Goal: Transaction & Acquisition: Purchase product/service

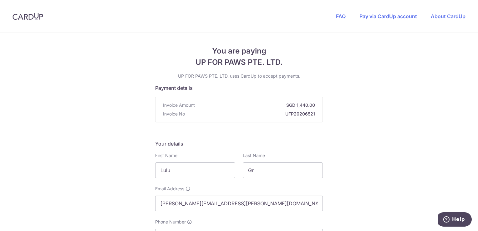
scroll to position [125, 0]
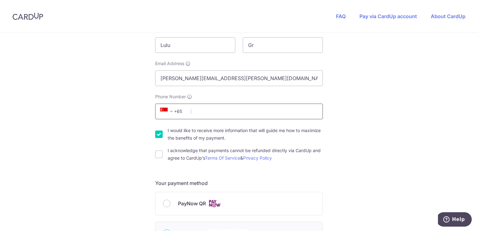
type input "83445902"
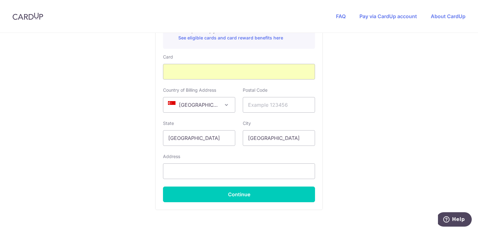
scroll to position [407, 0]
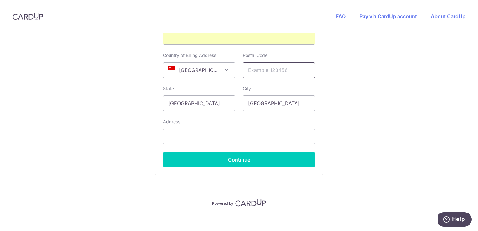
click at [274, 68] on input "text" at bounding box center [279, 70] width 72 height 16
type input "259846"
click at [189, 134] on input "text" at bounding box center [239, 137] width 152 height 16
type input "14 [GEOGRAPHIC_DATA] 01-02 The Balmoral"
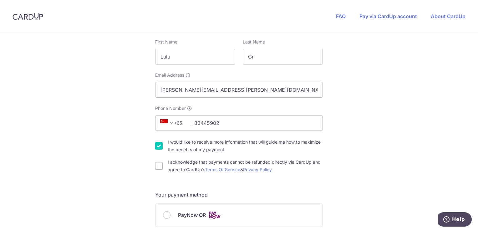
scroll to position [124, 0]
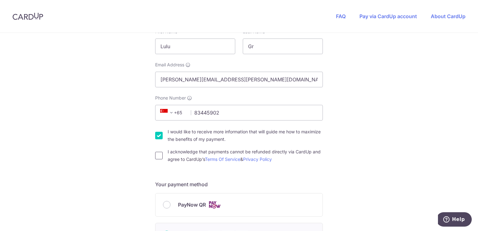
click at [158, 156] on input "I acknowledge that payments cannot be refunded directly via CardUp and agree to…" at bounding box center [159, 156] width 8 height 8
checkbox input "true"
click at [158, 136] on input "I would like to receive more information that will guide me how to maximize the…" at bounding box center [159, 136] width 8 height 8
checkbox input "false"
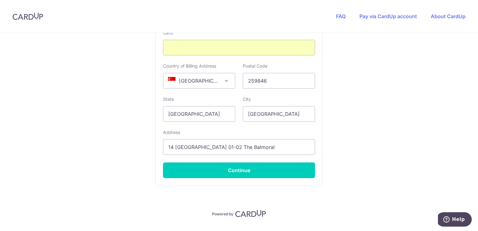
scroll to position [411, 0]
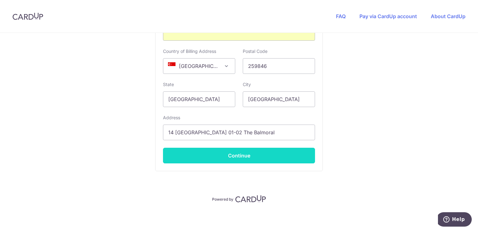
click at [238, 153] on button "Continue" at bounding box center [239, 156] width 152 height 16
type input "**** 6140"
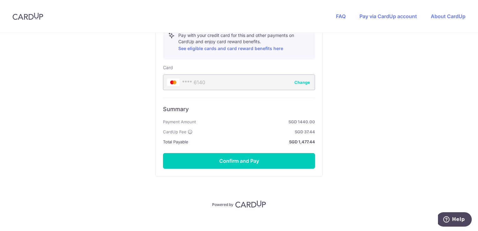
scroll to position [367, 0]
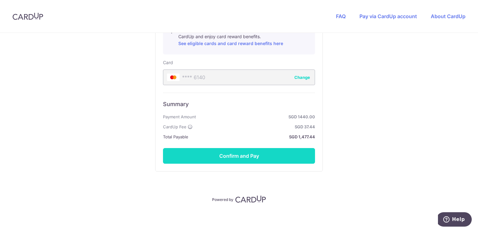
click at [235, 154] on button "Confirm and Pay" at bounding box center [239, 156] width 152 height 16
